Goal: Communication & Community: Answer question/provide support

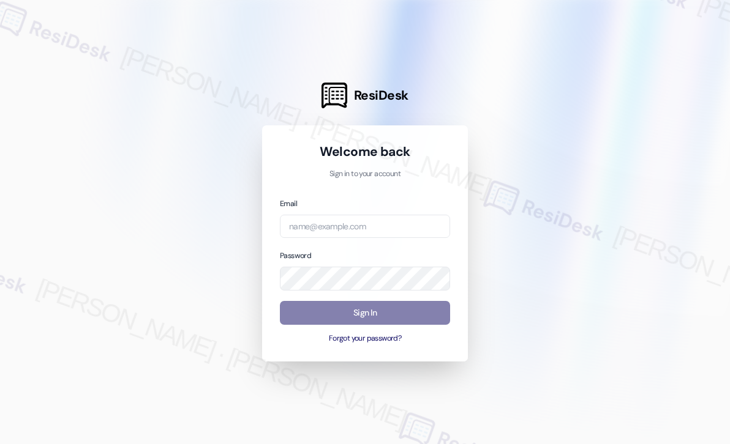
click at [513, 172] on div at bounding box center [365, 222] width 730 height 444
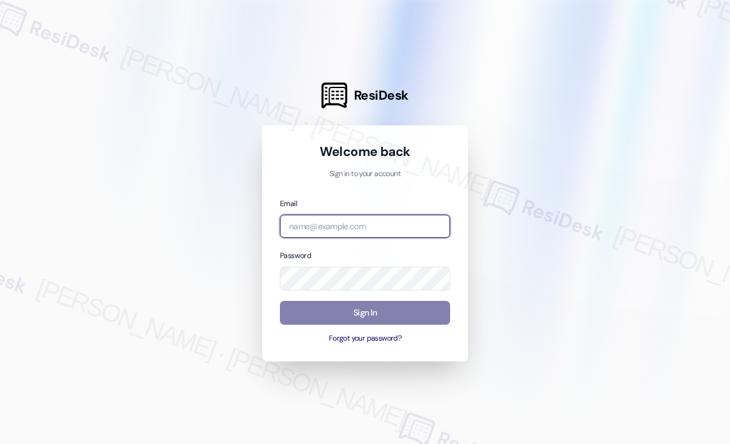
click at [380, 222] on input "email" at bounding box center [365, 227] width 170 height 24
click at [0, 444] on com-1password-button at bounding box center [0, 444] width 0 height 0
click at [361, 222] on input "email" at bounding box center [365, 227] width 170 height 24
type input "automated-surveys-beachfront-john-roy.roles@beachfront.com"
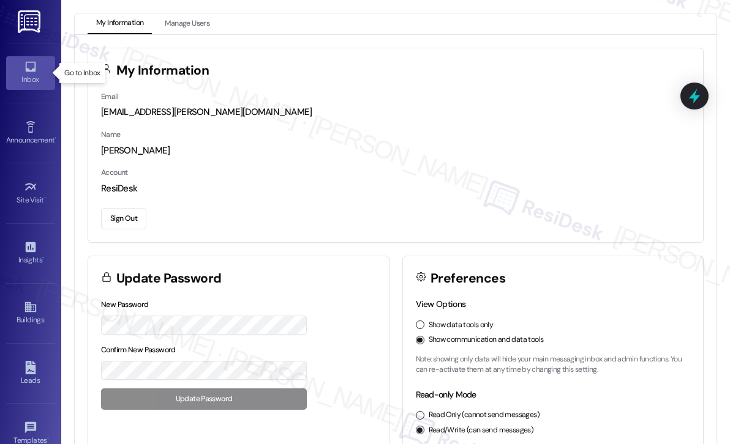
click at [32, 72] on icon at bounding box center [30, 66] width 13 height 13
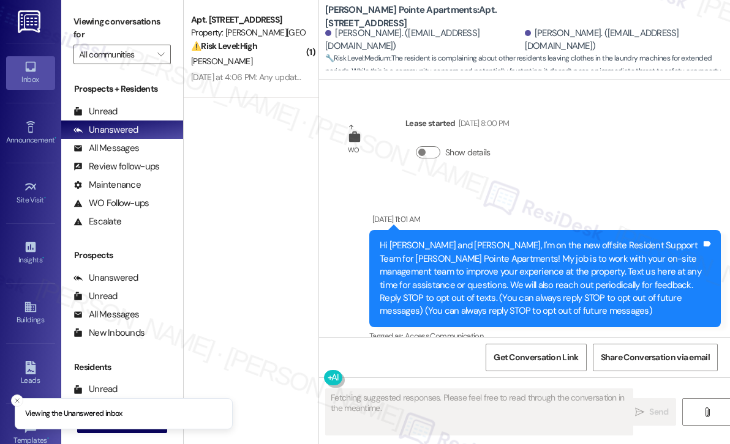
scroll to position [21344, 0]
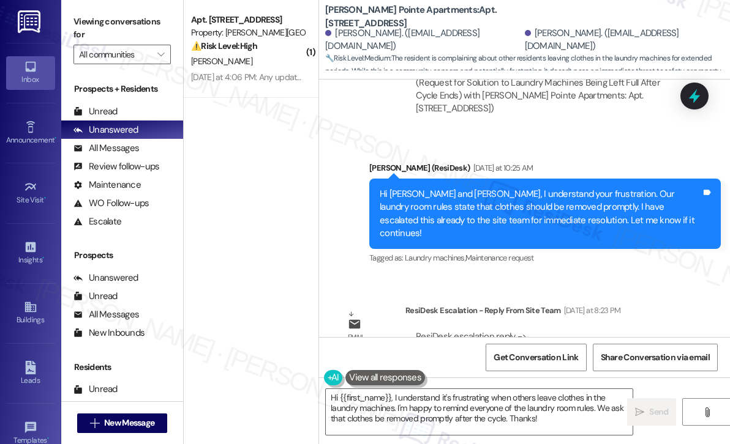
click at [547, 212] on div "Sent via SMS [PERSON_NAME] (ResiDesk) [DATE] at 10:25 AM Hi [PERSON_NAME] and […" at bounding box center [545, 214] width 370 height 124
click at [493, 225] on div "WO [PERSON_NAME] started [DATE] 8:00 PM Show details Announcement, sent via SMS…" at bounding box center [524, 209] width 411 height 258
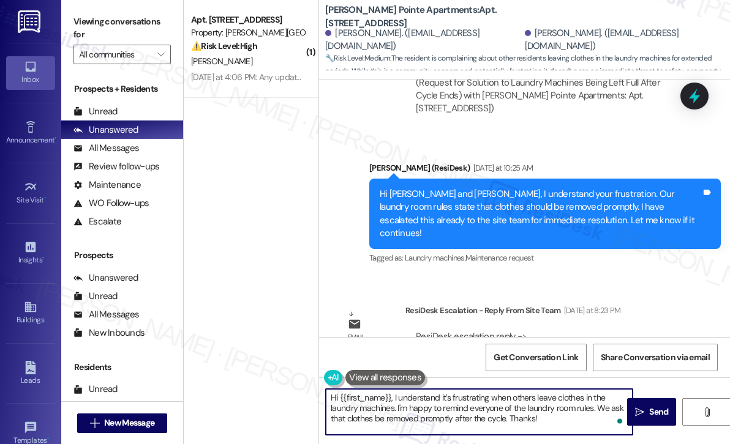
drag, startPoint x: 546, startPoint y: 417, endPoint x: 392, endPoint y: 394, distance: 156.1
click at [392, 393] on textarea "Hi {{first_name}}, I understand it's frustrating when others leave clothes in t…" at bounding box center [479, 412] width 307 height 46
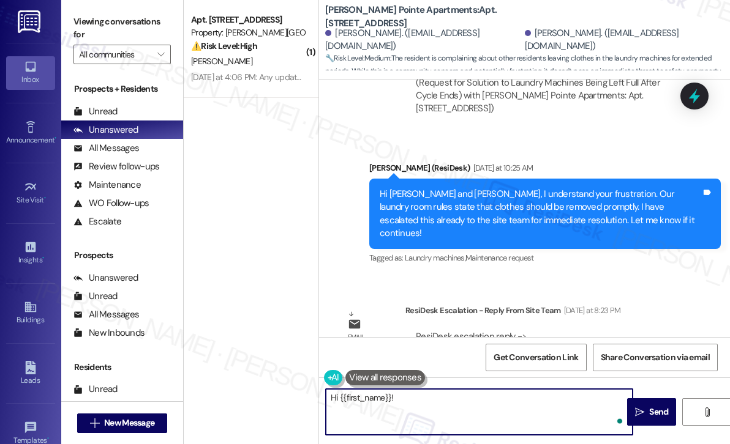
paste textarea "The site team wanted to let you know that the rules are posted on the wall and …"
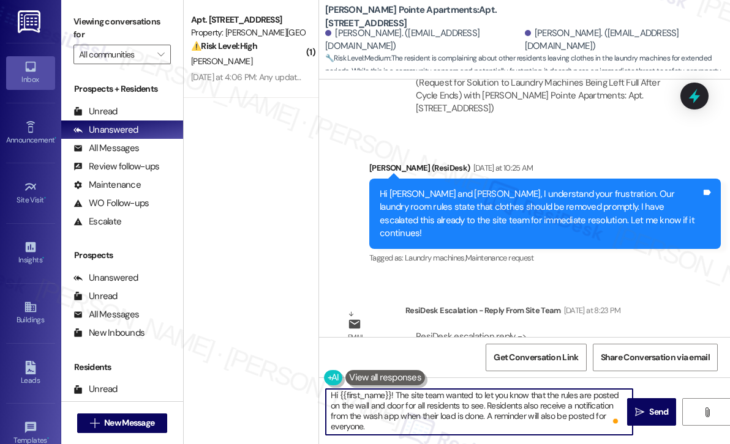
scroll to position [2, 0]
type textarea "Hi {{first_name}}! The site team wanted to let you know that the rules are post…"
click at [659, 410] on span "Send" at bounding box center [658, 412] width 19 height 13
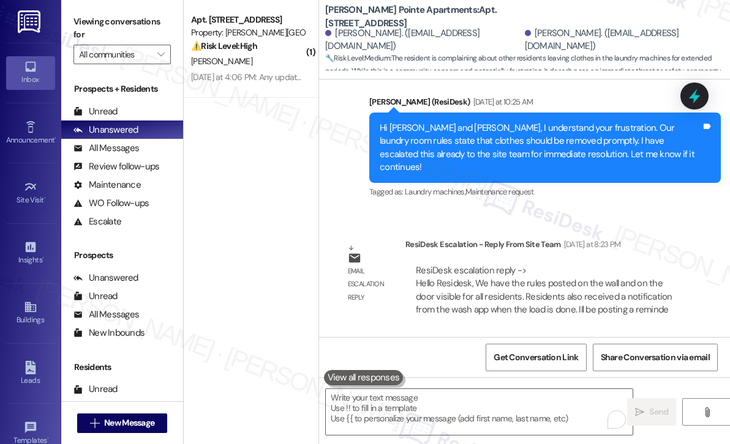
scroll to position [21455, 0]
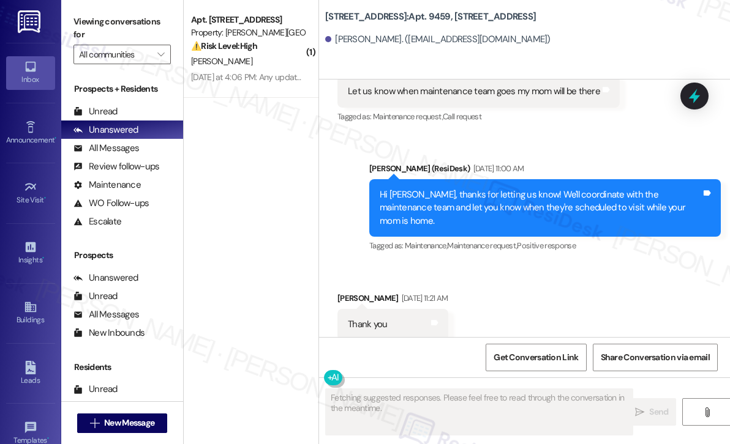
scroll to position [4256, 0]
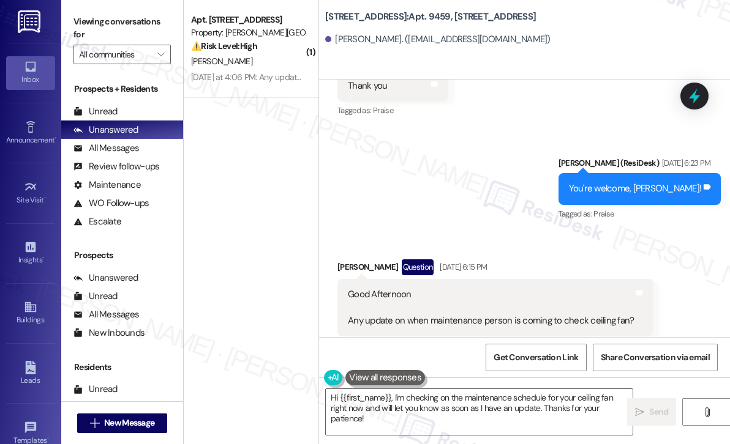
click at [473, 192] on div "Sent via SMS [PERSON_NAME] (ResiDesk) [DATE] 6:23 PM You're welcome, [PERSON_NA…" at bounding box center [524, 180] width 411 height 103
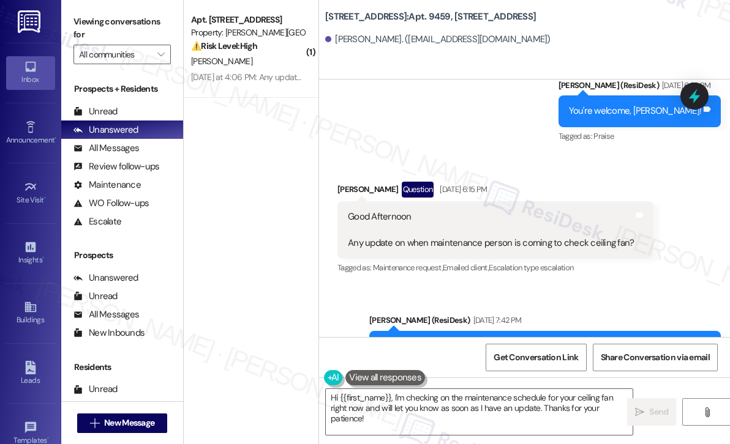
scroll to position [4321, 0]
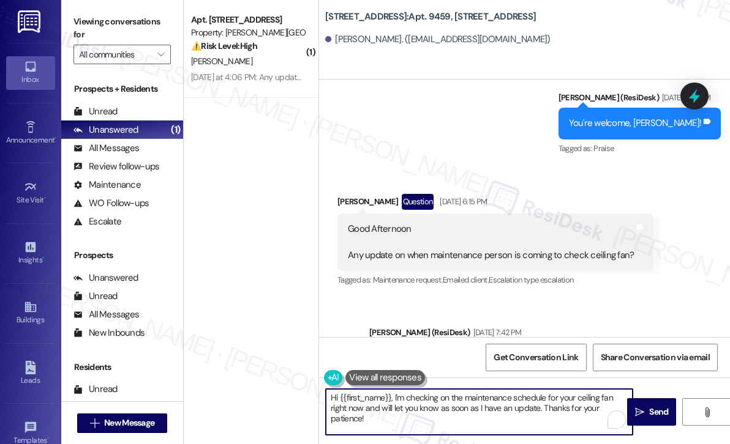
drag, startPoint x: 392, startPoint y: 419, endPoint x: 392, endPoint y: 401, distance: 17.8
click at [392, 401] on textarea "Hi {{first_name}}, I'm checking on the maintenance schedule for your ceiling fa…" at bounding box center [479, 412] width 307 height 46
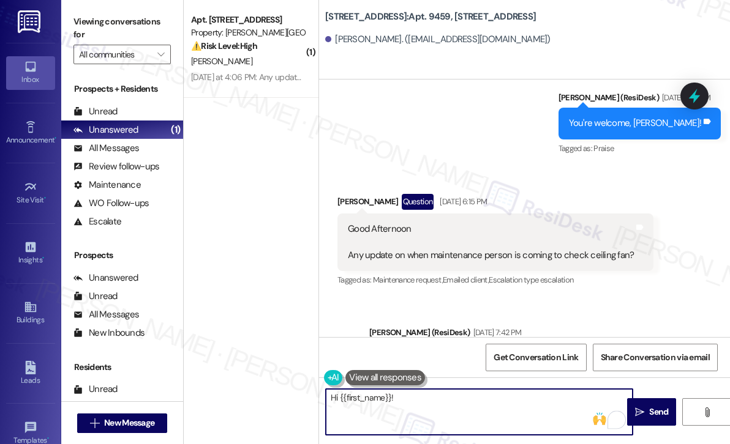
paste textarea "The maintenance team has closed the work order for your ceiling fan. Can you co…"
type textarea "Hi {{first_name}}! The maintenance team has closed the work order for your ceil…"
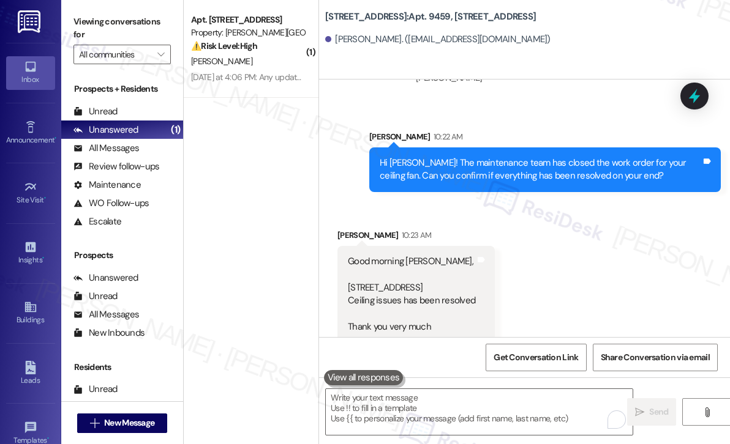
scroll to position [4936, 0]
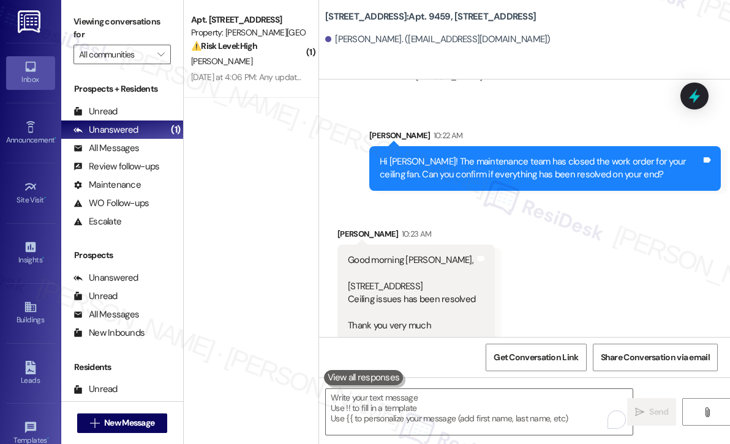
click at [578, 219] on div "Received via SMS Rafael Flores 10:23 AM Good morning Sarah, 9459 Los Angeles st…" at bounding box center [524, 275] width 411 height 151
click at [563, 120] on div "Sent via SMS Sarah 10:22 AM Hi Rafael! The maintenance team has closed the work…" at bounding box center [545, 160] width 370 height 80
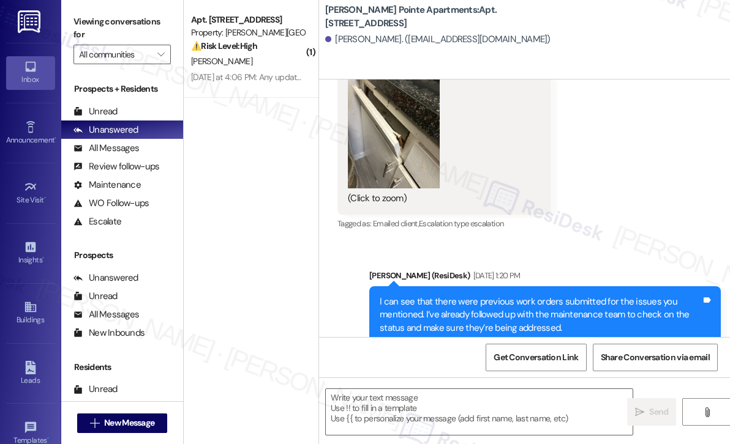
type textarea "Fetching suggested responses. Please feel free to read through the conversation…"
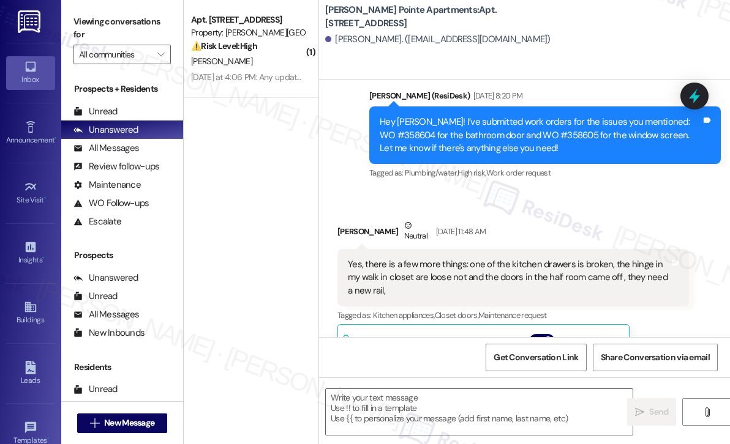
scroll to position [7711, 0]
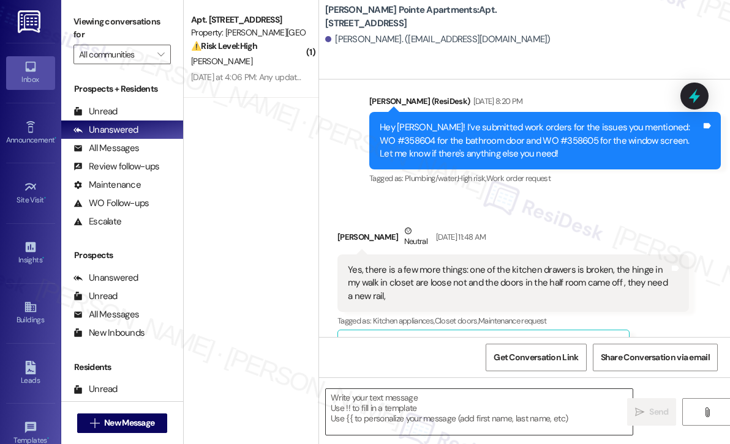
click at [399, 402] on textarea at bounding box center [479, 412] width 307 height 46
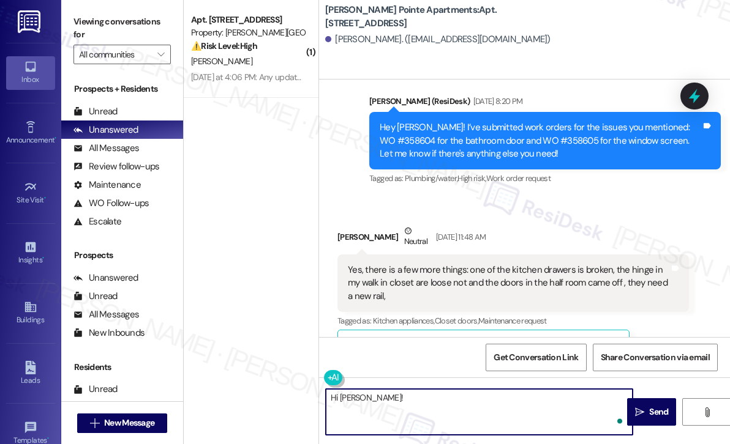
paste textarea "The maintenance team has closed the work order for your ceiling fan. Can you co…"
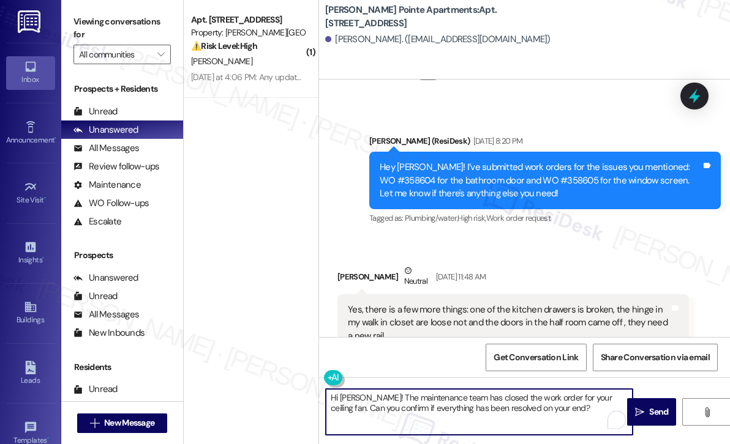
scroll to position [7649, 0]
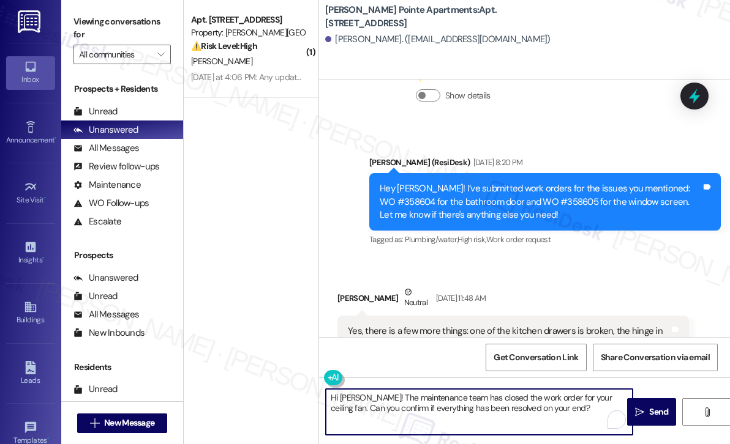
click at [616, 399] on textarea "Hi Santiago! The maintenance team has closed the work order for your ceiling fa…" at bounding box center [479, 412] width 307 height 46
type textarea "Hi Santiago! The maintenance team has closed the work order for your kitchen dr…"
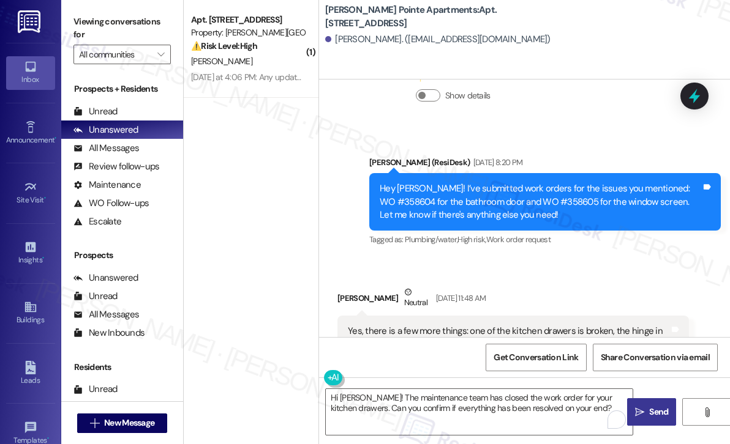
click at [642, 408] on icon "" at bounding box center [639, 413] width 9 height 10
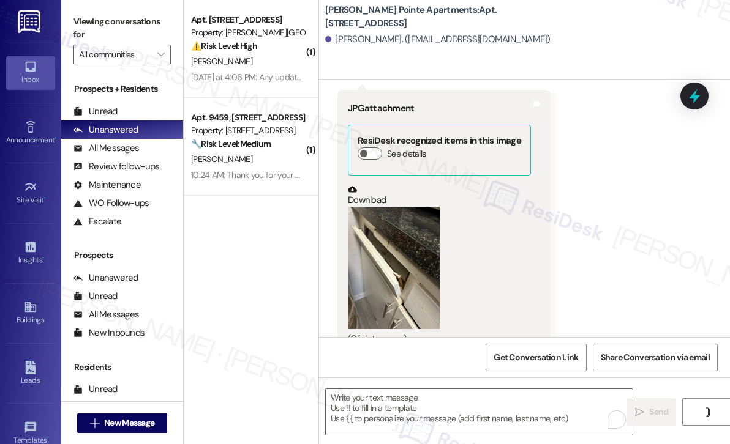
scroll to position [8204, 0]
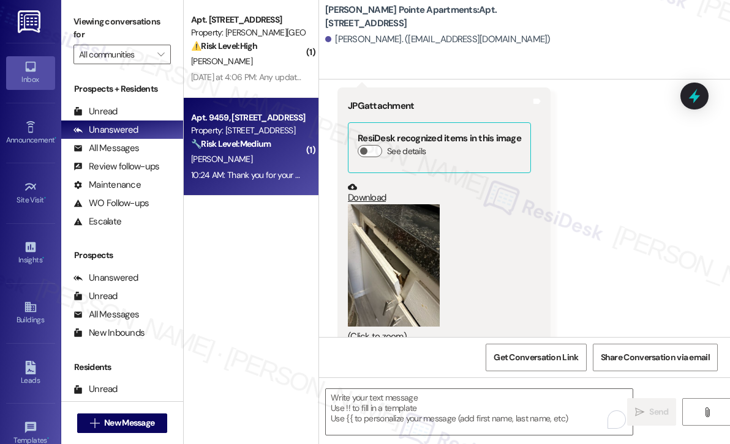
click at [245, 154] on div "R. Flores" at bounding box center [248, 159] width 116 height 15
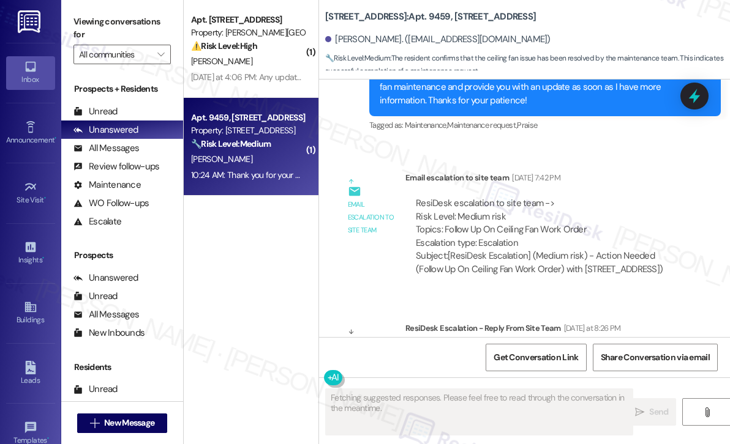
scroll to position [4973, 0]
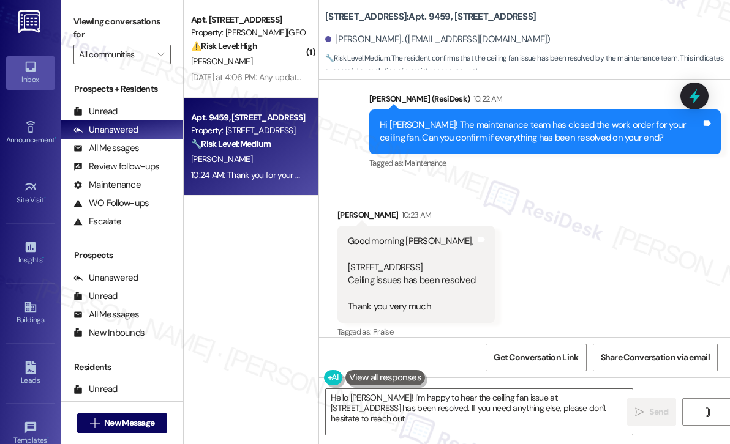
type textarea "Hello Rafael! I'm happy to hear the ceiling fan issue at 9459 Los Angeles St ha…"
click at [627, 215] on div "Received via SMS Rafael Flores 10:23 AM Good morning Sarah, 9459 Los Angeles st…" at bounding box center [524, 265] width 411 height 169
click at [597, 413] on textarea "Hello Rafael! I'm happy to hear the ceiling fan issue at 9459 Los Angeles St ha…" at bounding box center [479, 412] width 307 height 46
click at [643, 411] on icon "" at bounding box center [639, 413] width 9 height 10
click at [575, 249] on div "Received via SMS Rafael Flores 10:23 AM Good morning Sarah, 9459 Los Angeles st…" at bounding box center [524, 265] width 411 height 169
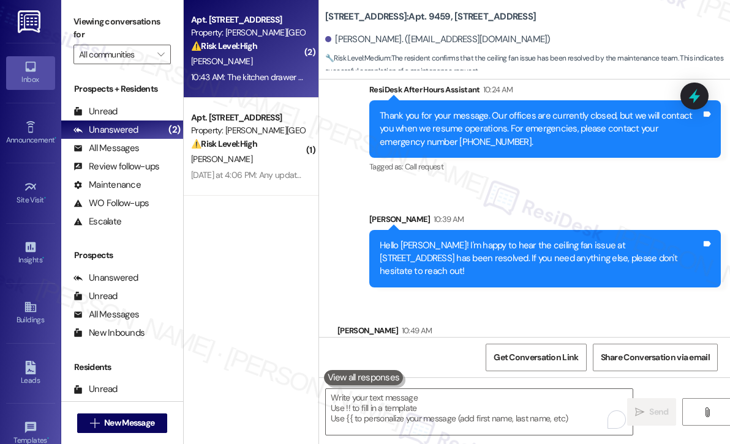
scroll to position [5286, 0]
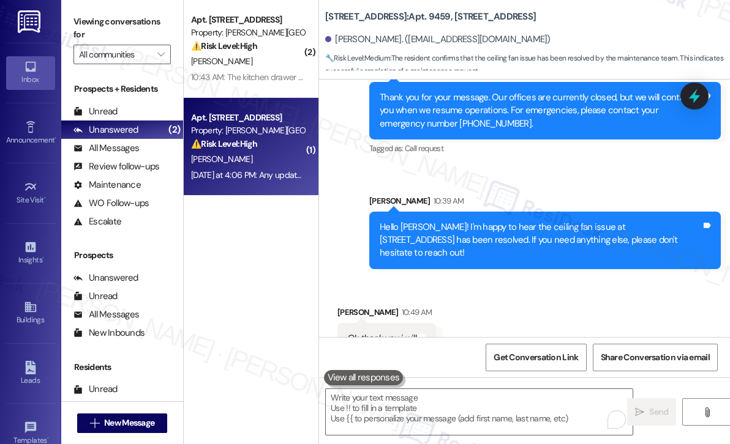
click at [228, 116] on div "Apt. [STREET_ADDRESS]" at bounding box center [247, 117] width 113 height 13
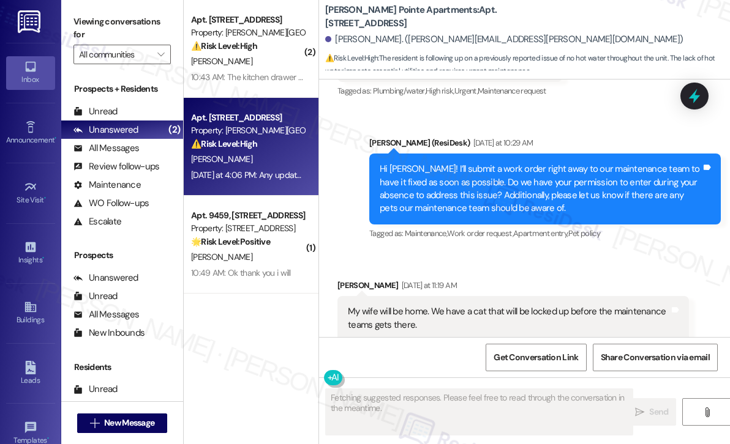
scroll to position [482, 0]
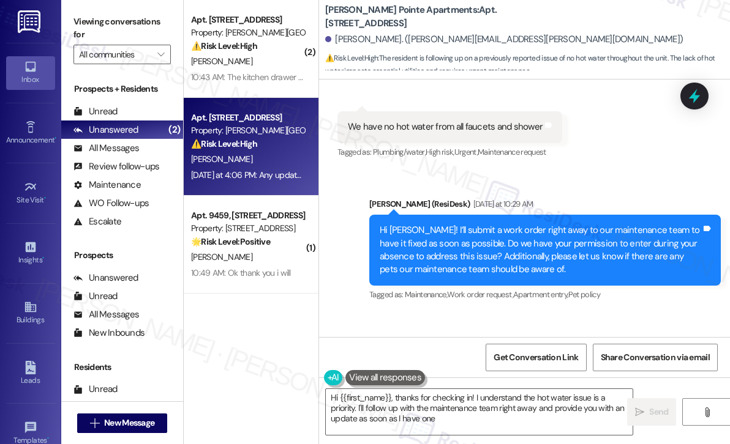
type textarea "Hi {{first_name}}, thanks for checking in! I understand the hot water issue is …"
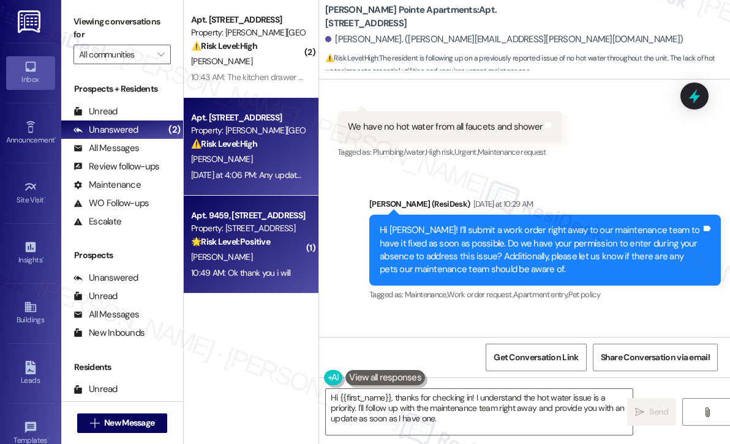
click at [288, 249] on div "🌟 Risk Level: Positive Resident confirms the ceiling fan issue is resolved, ind…" at bounding box center [247, 242] width 113 height 13
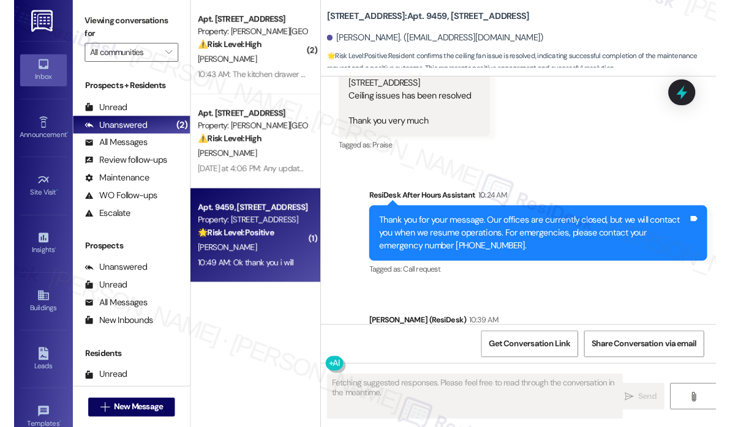
scroll to position [5304, 0]
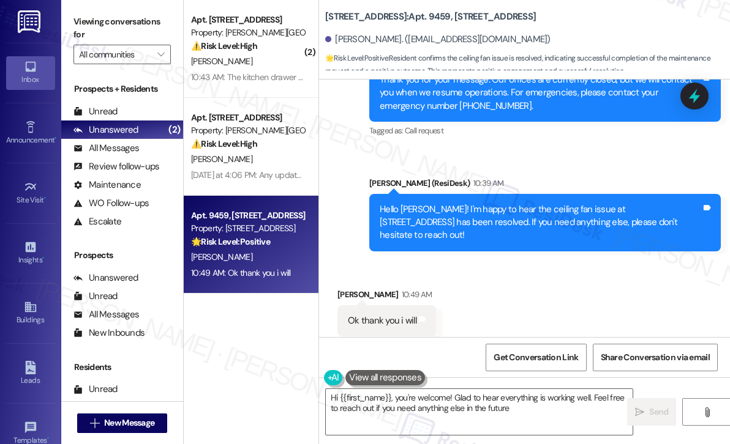
type textarea "Hi {{first_name}}, you're welcome! Glad to hear everything is working well. Fee…"
